Goal: Navigation & Orientation: Understand site structure

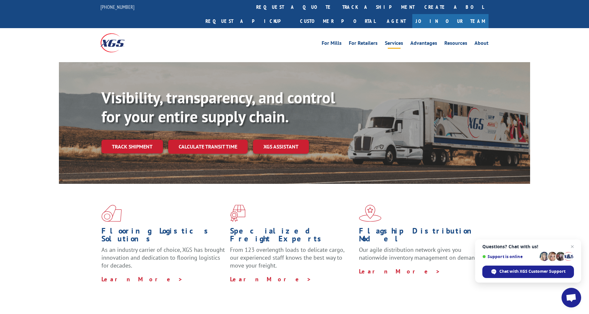
click at [396, 41] on link "Services" at bounding box center [394, 44] width 18 height 7
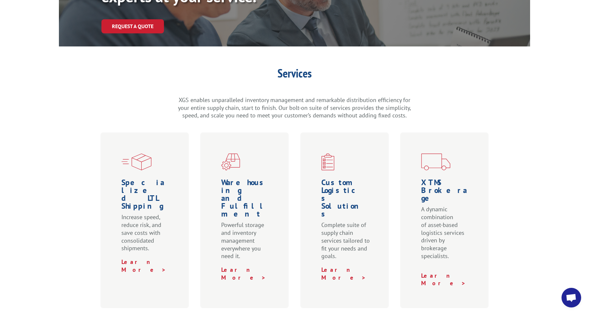
scroll to position [131, 0]
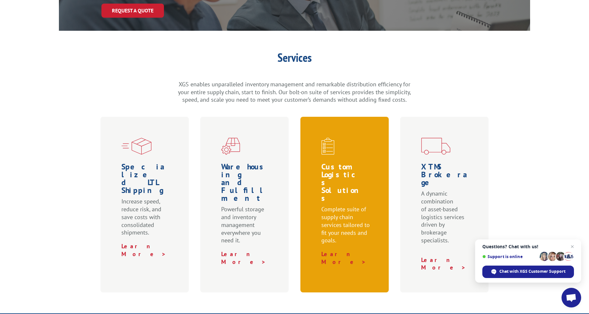
click at [337, 205] on p "Complete suite of supply chain services tailored to fit your needs and goals." at bounding box center [345, 227] width 49 height 45
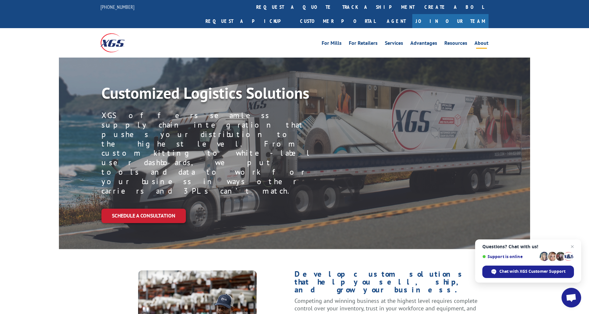
click at [478, 41] on link "About" at bounding box center [481, 44] width 14 height 7
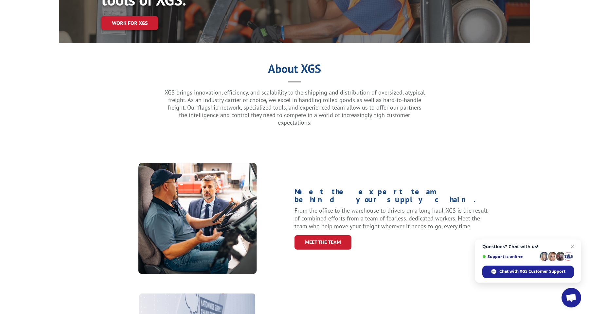
scroll to position [131, 0]
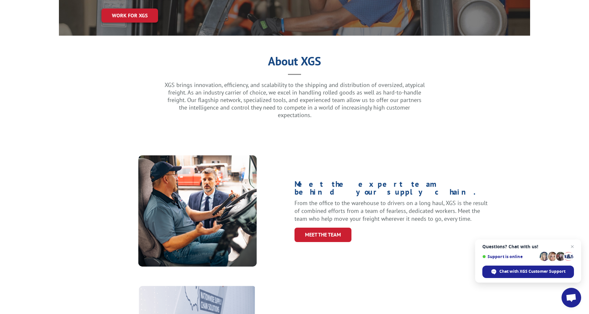
click at [296, 81] on p "XGS brings innovation, efficiency, and scalability to the shipping and distribu…" at bounding box center [295, 100] width 262 height 38
